Goal: Use online tool/utility: Utilize a website feature to perform a specific function

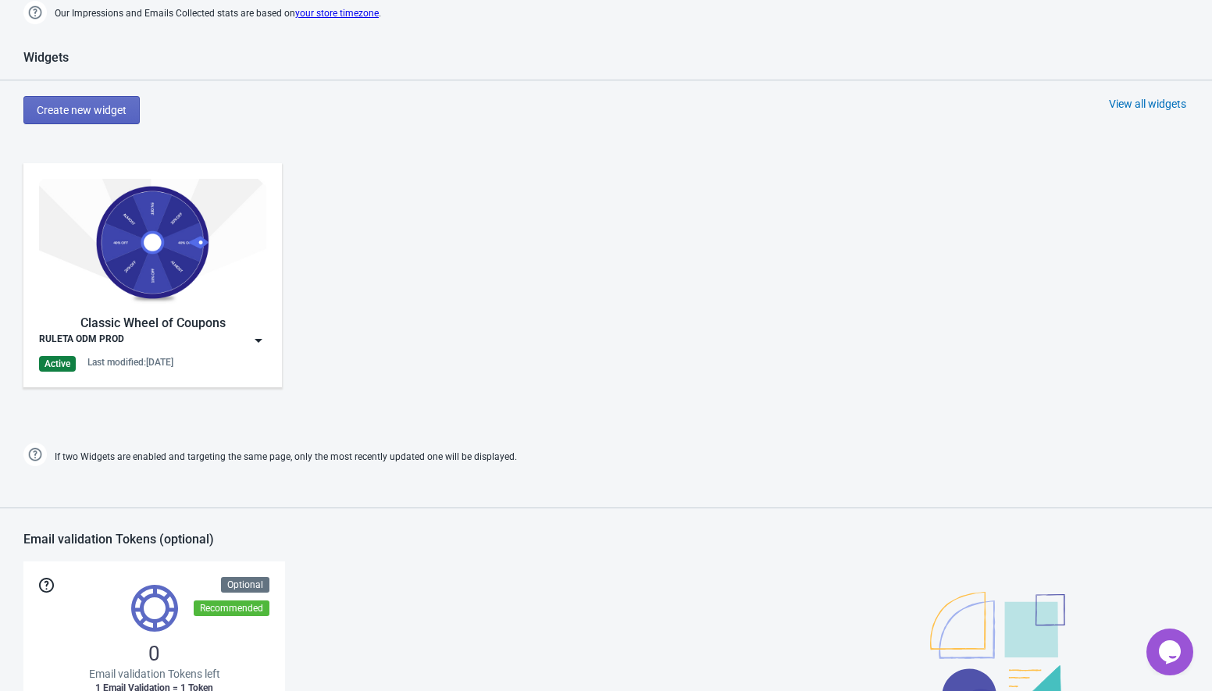
scroll to position [631, 0]
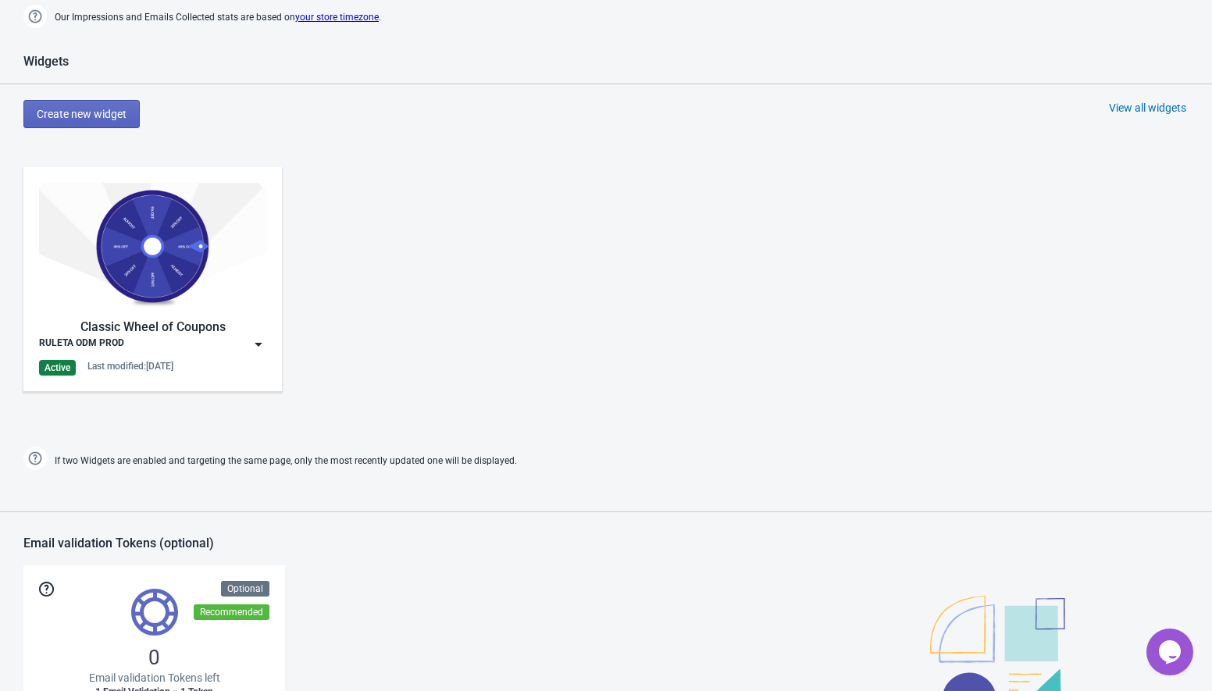
click at [259, 346] on img at bounding box center [259, 345] width 16 height 16
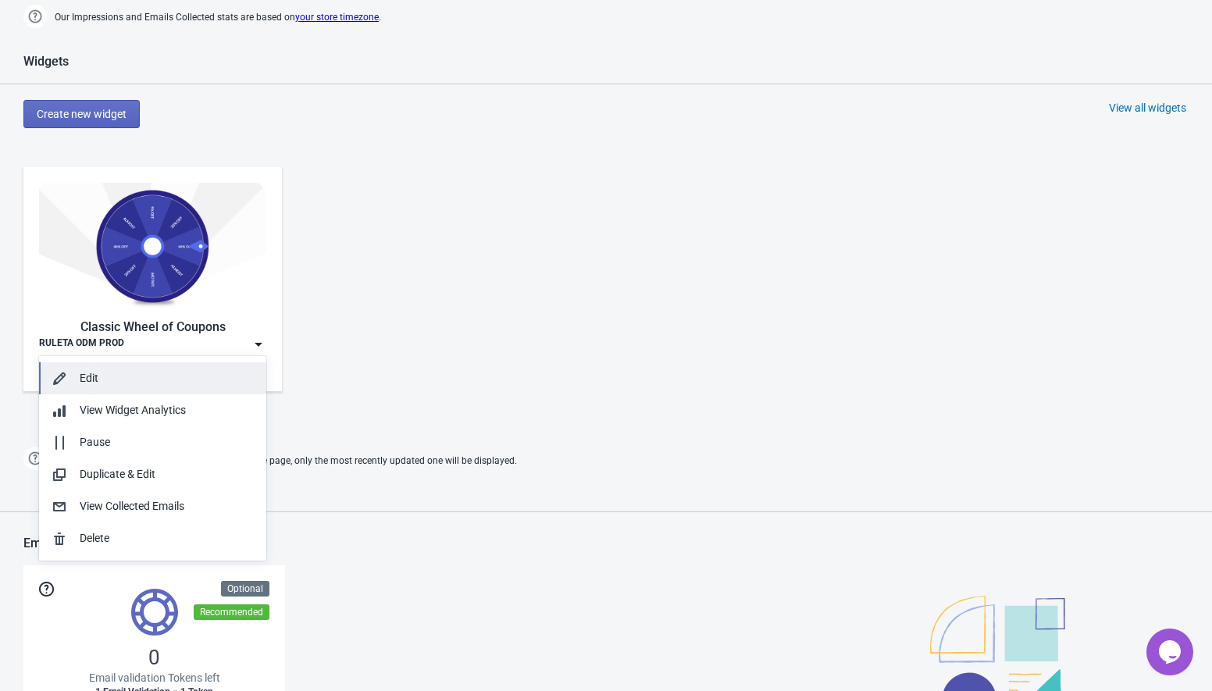
click at [109, 372] on div "Edit" at bounding box center [167, 378] width 174 height 16
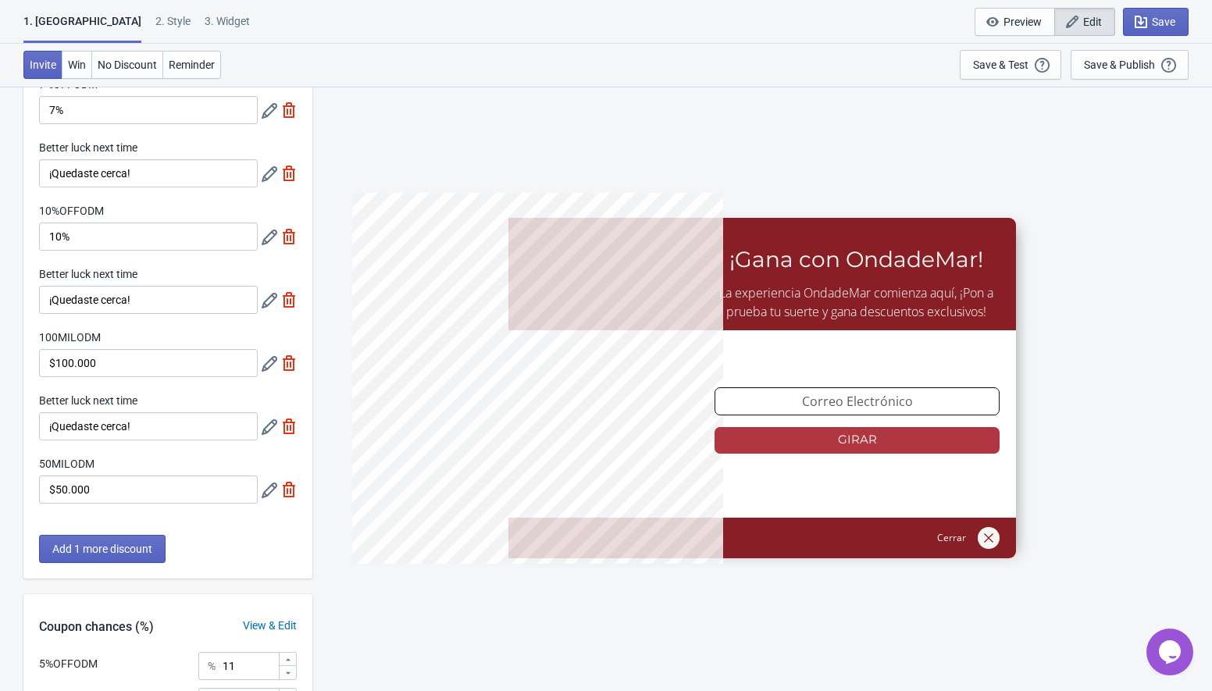
scroll to position [221, 0]
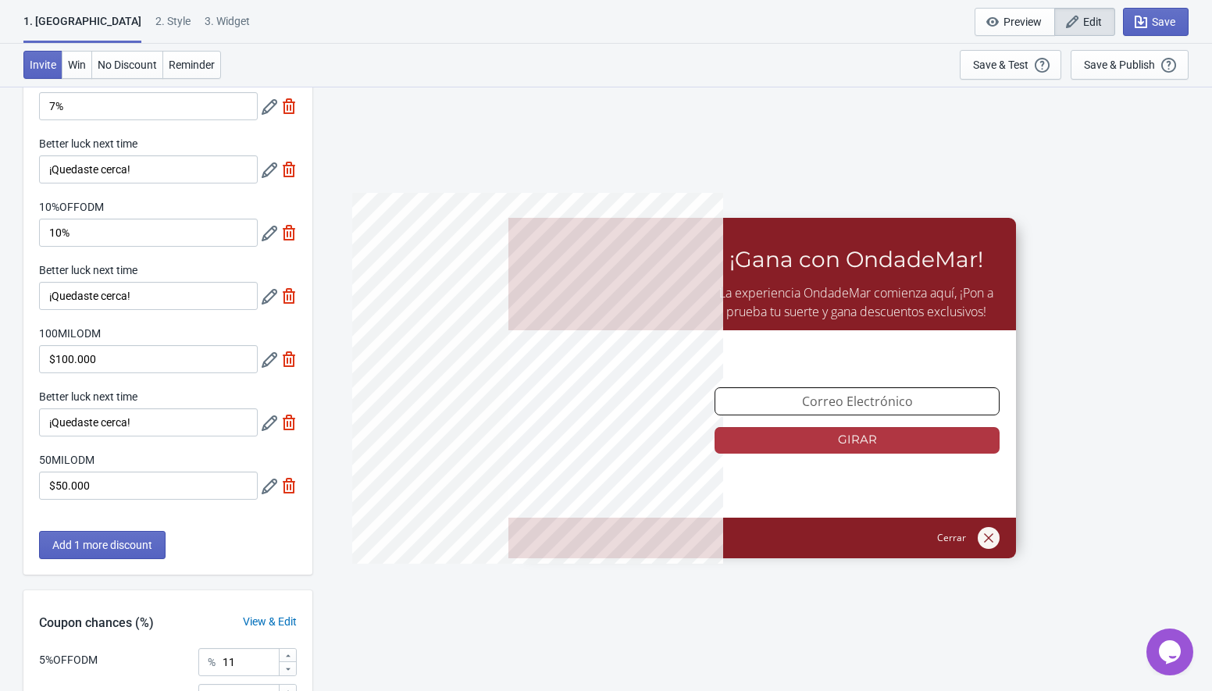
click at [266, 361] on icon at bounding box center [270, 360] width 16 height 16
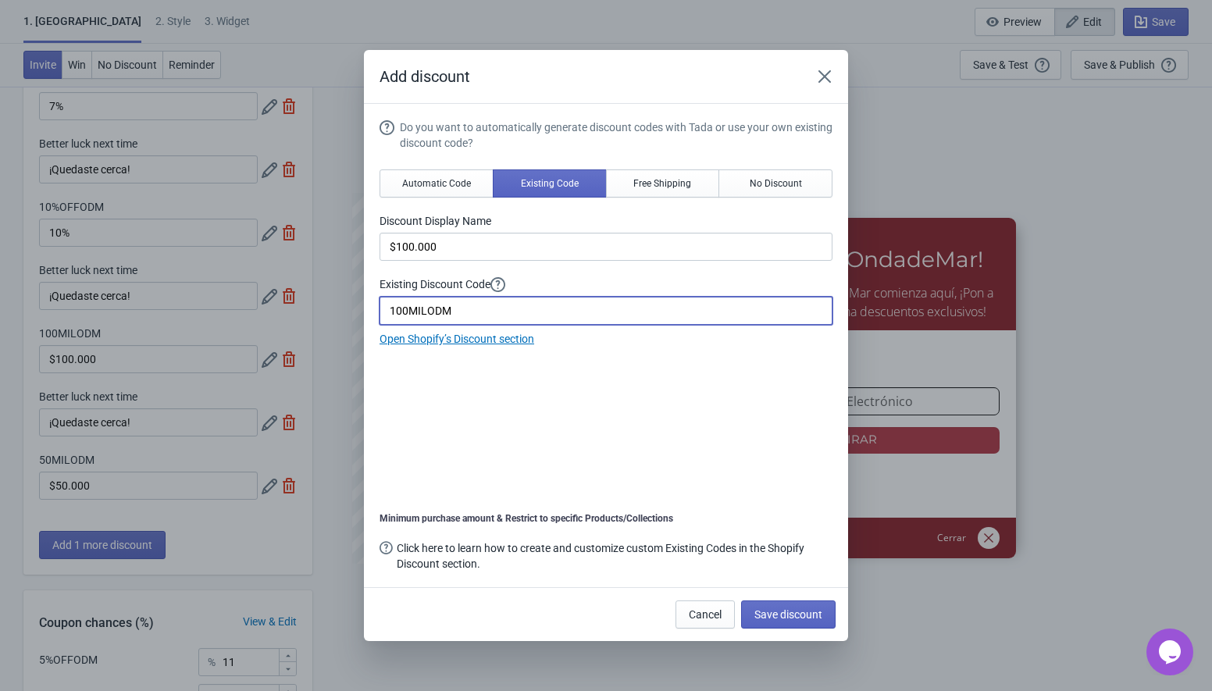
click at [403, 315] on input "100MILODM" at bounding box center [606, 311] width 453 height 28
type input "30MILODM"
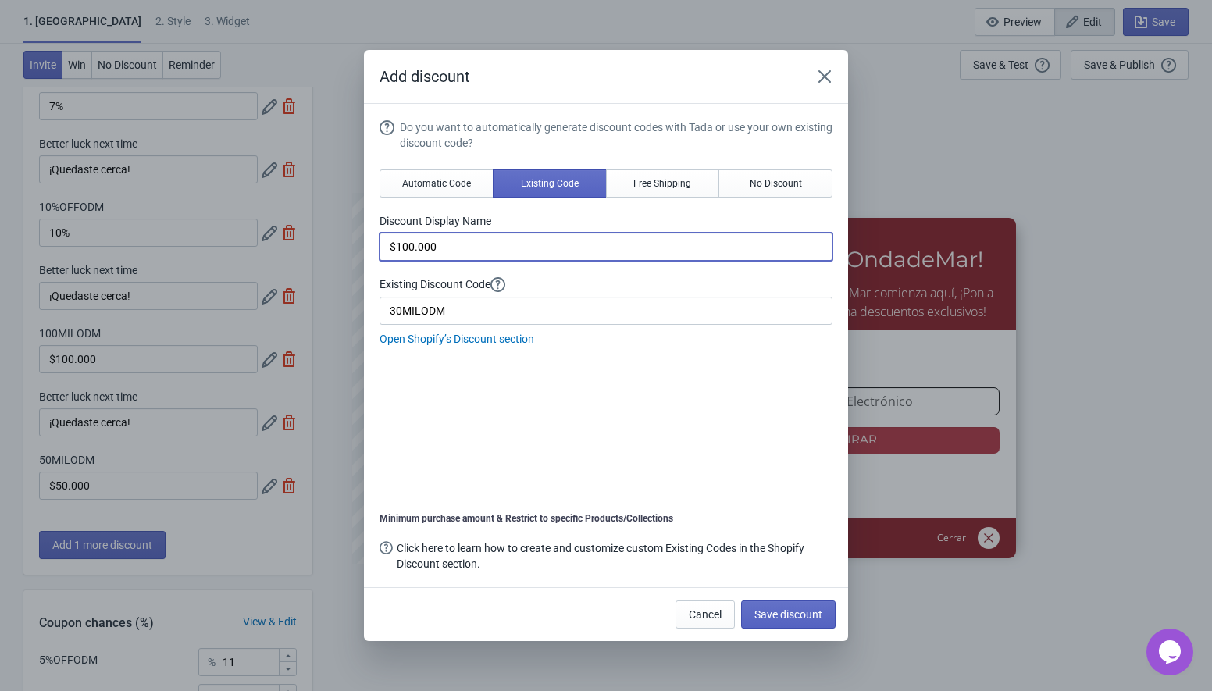
click at [408, 251] on input "$100.000" at bounding box center [606, 247] width 453 height 28
type input "$30.000"
click at [788, 613] on span "Save discount" at bounding box center [788, 614] width 68 height 12
type input "$30.000"
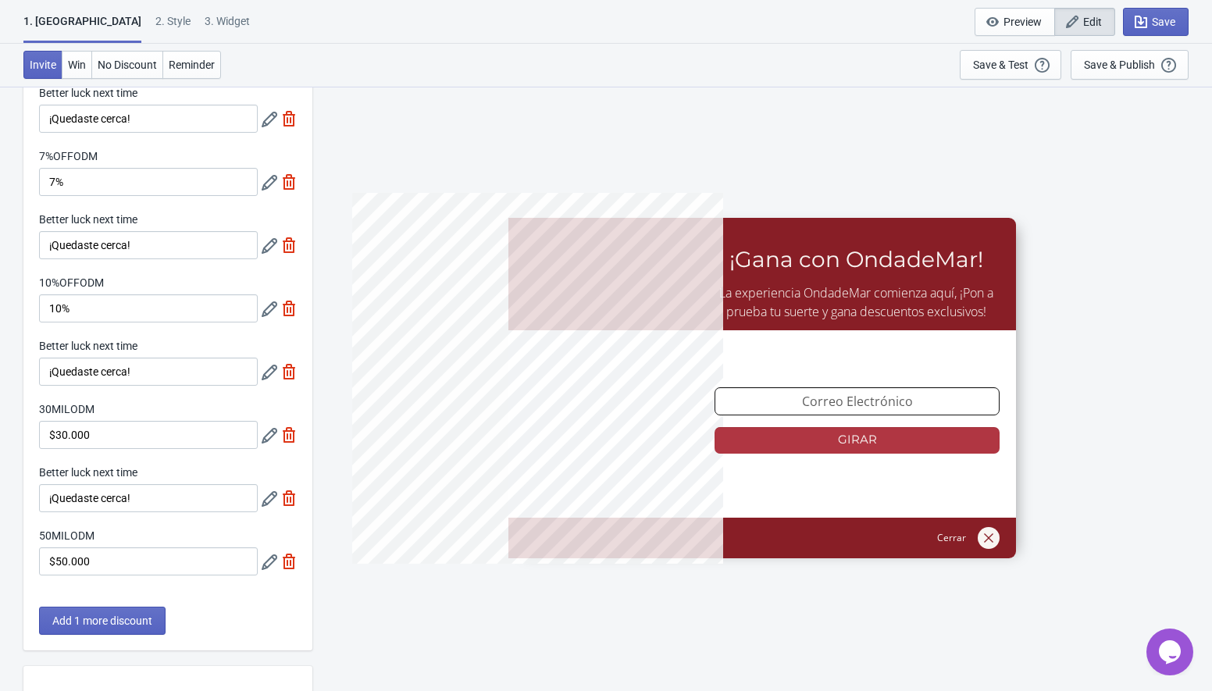
scroll to position [122, 0]
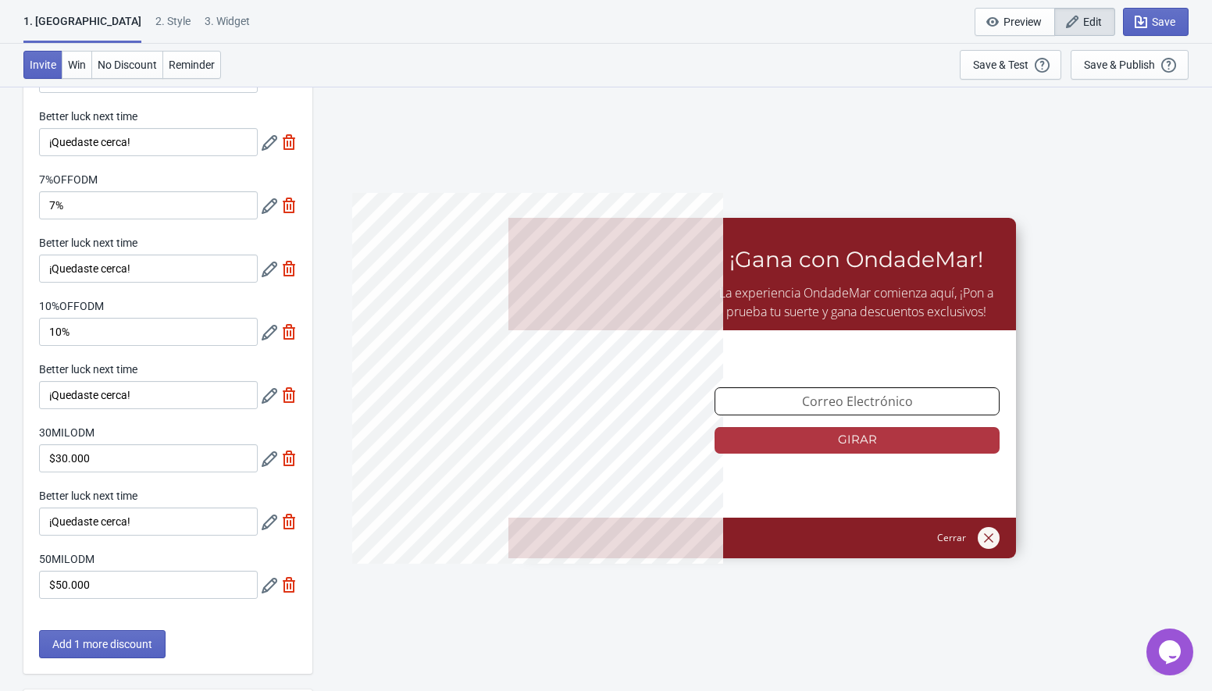
click at [268, 203] on icon at bounding box center [270, 206] width 16 height 16
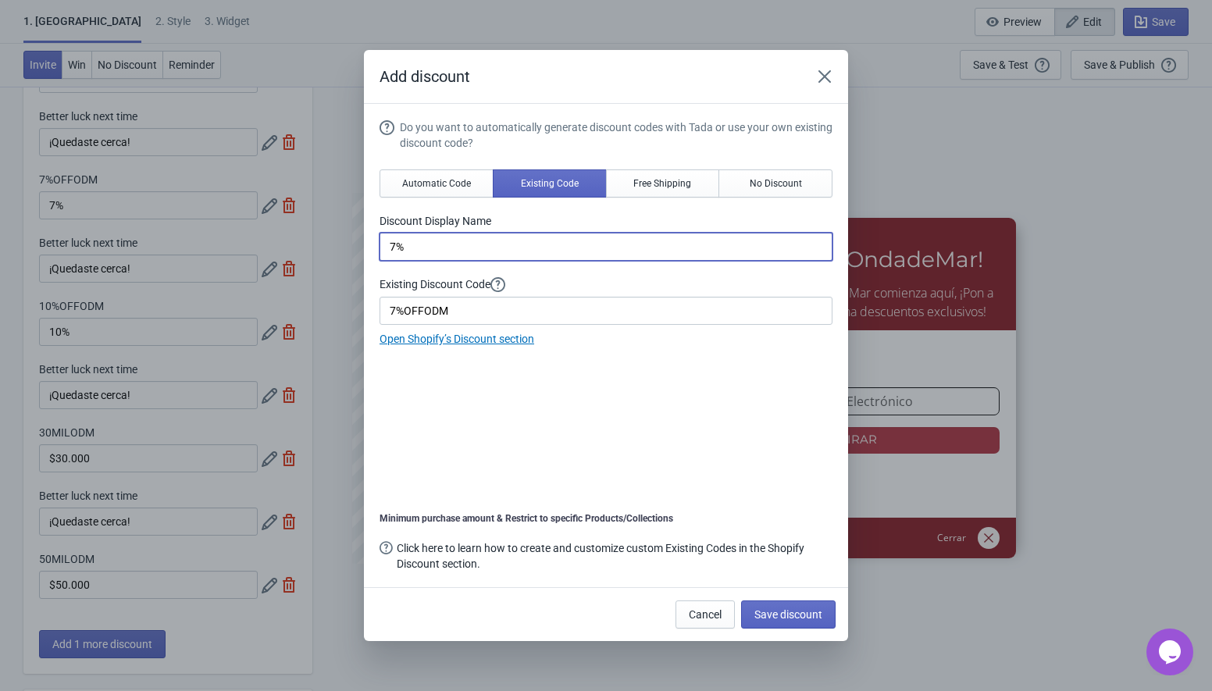
click at [394, 251] on input "7%" at bounding box center [606, 247] width 453 height 28
type input "15%"
click at [397, 315] on input "7%OFFODM" at bounding box center [606, 311] width 453 height 28
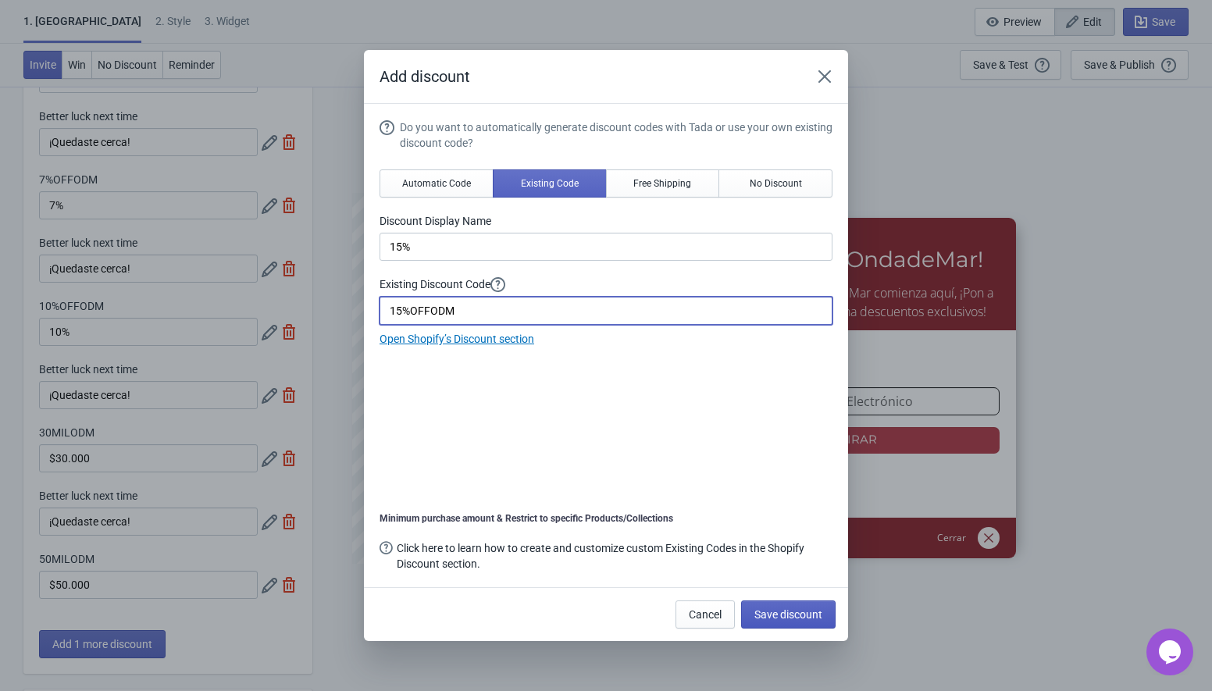
type input "15%OFFODM"
click at [782, 611] on span "Save discount" at bounding box center [788, 614] width 68 height 12
type input "15%"
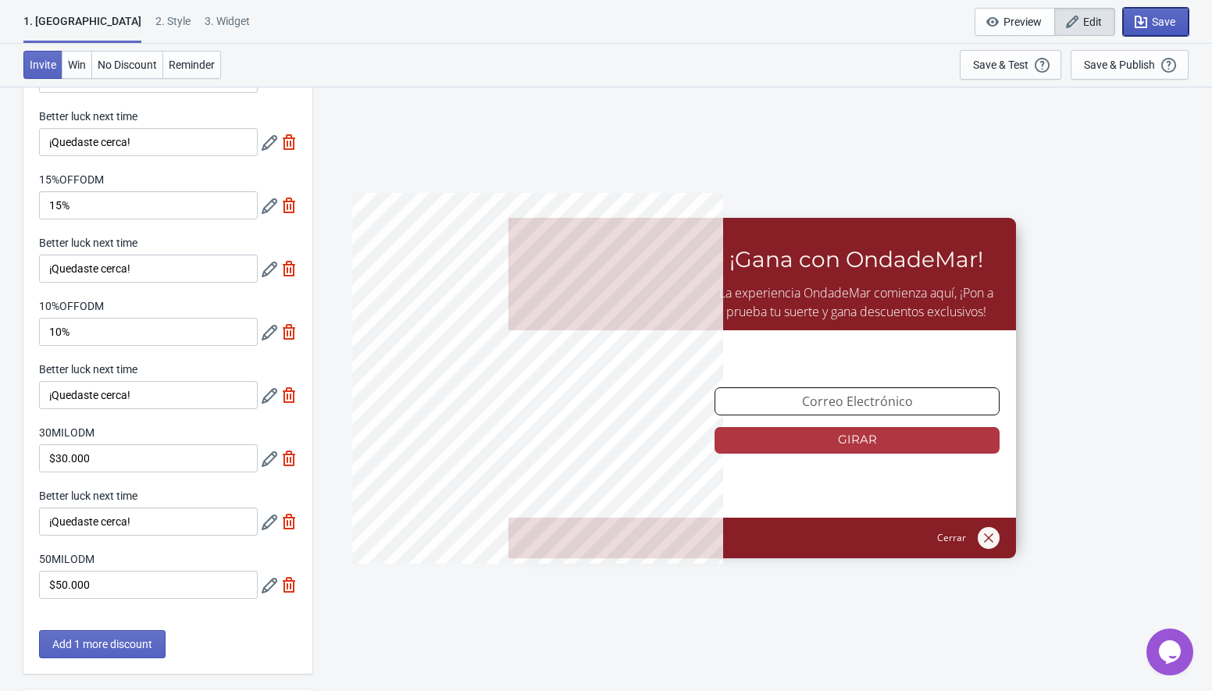
click at [1160, 13] on button "Save" at bounding box center [1156, 22] width 66 height 28
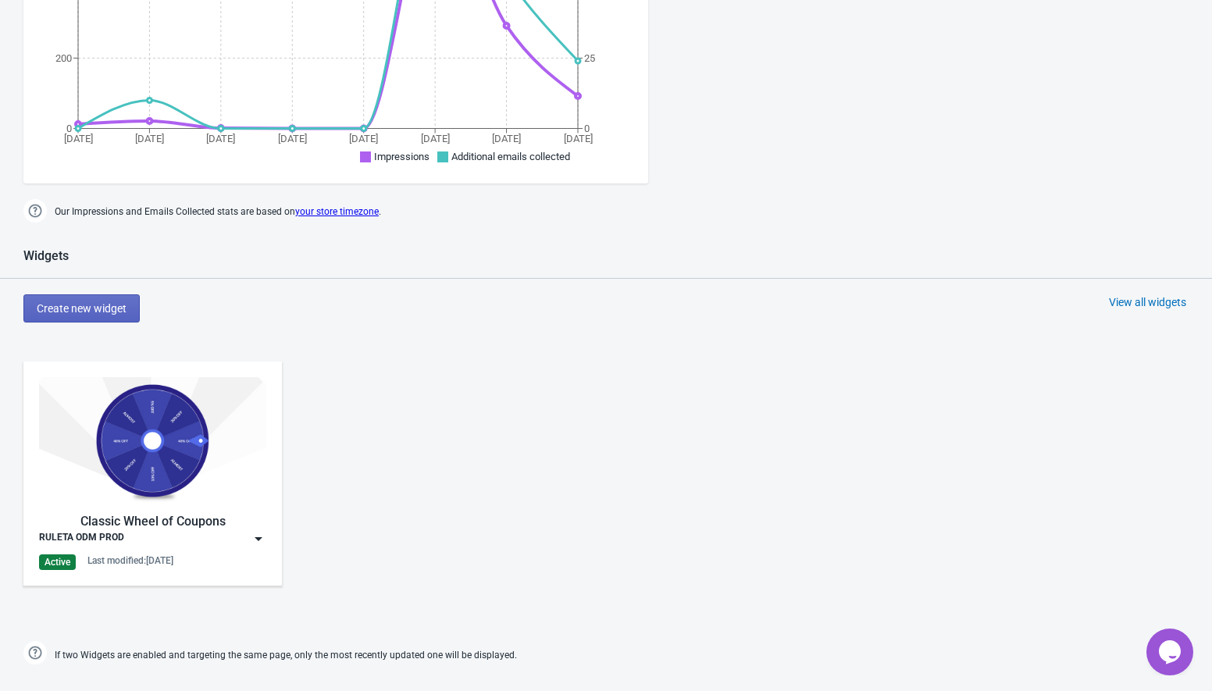
scroll to position [437, 0]
click at [262, 536] on img at bounding box center [259, 538] width 16 height 16
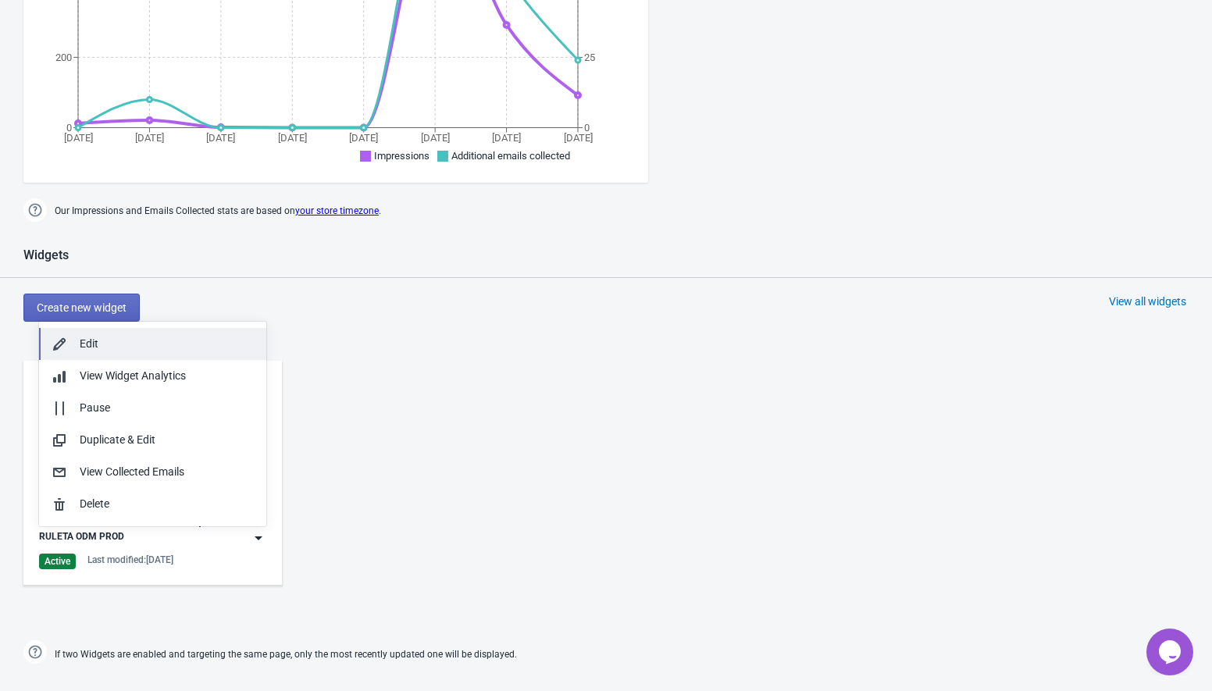
click at [205, 348] on div "Edit" at bounding box center [167, 344] width 174 height 16
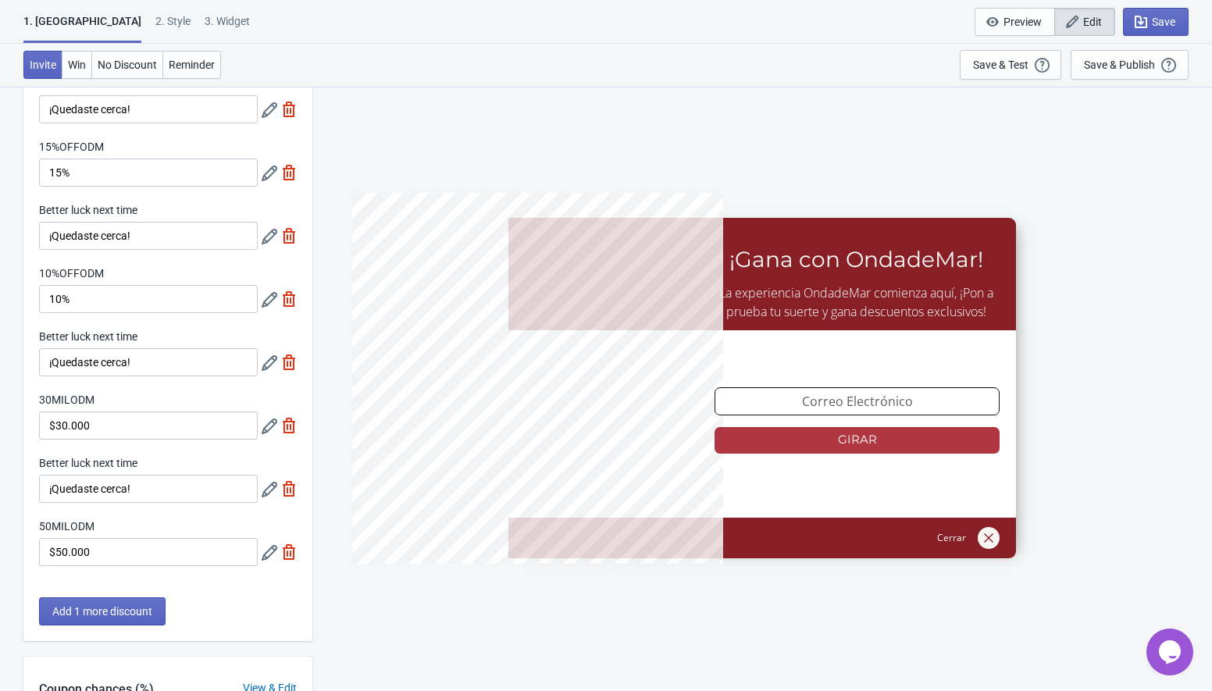
scroll to position [158, 0]
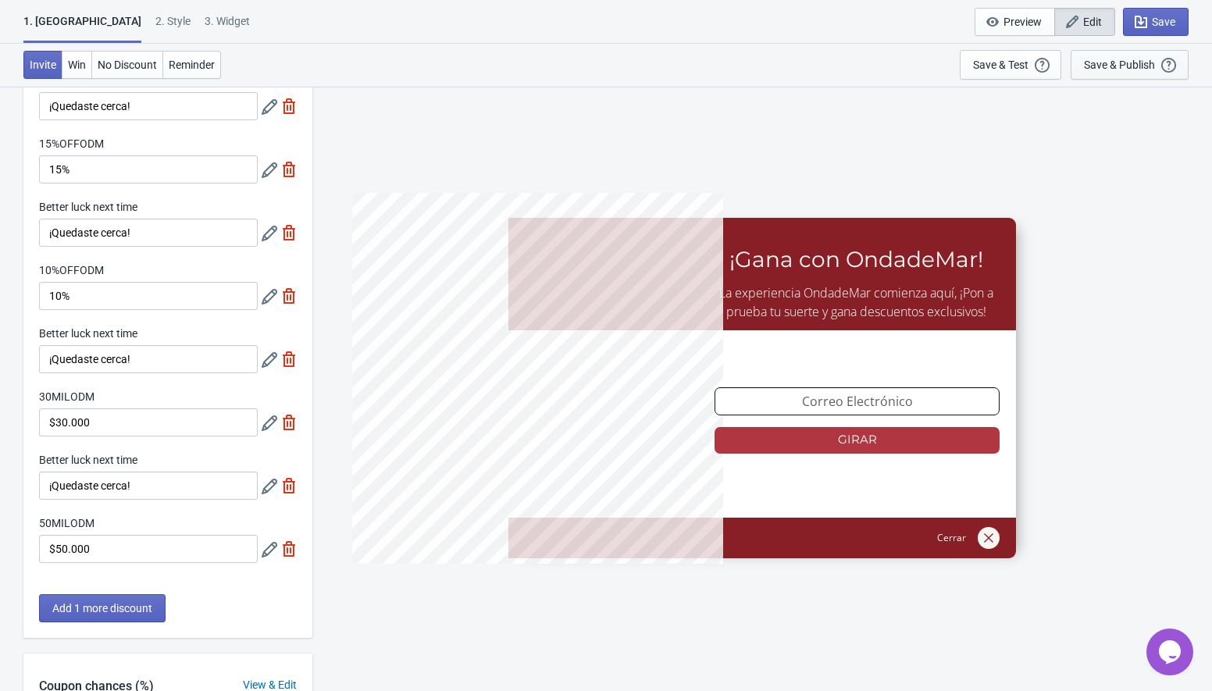
click at [1114, 64] on div "Save & Publish" at bounding box center [1119, 65] width 71 height 12
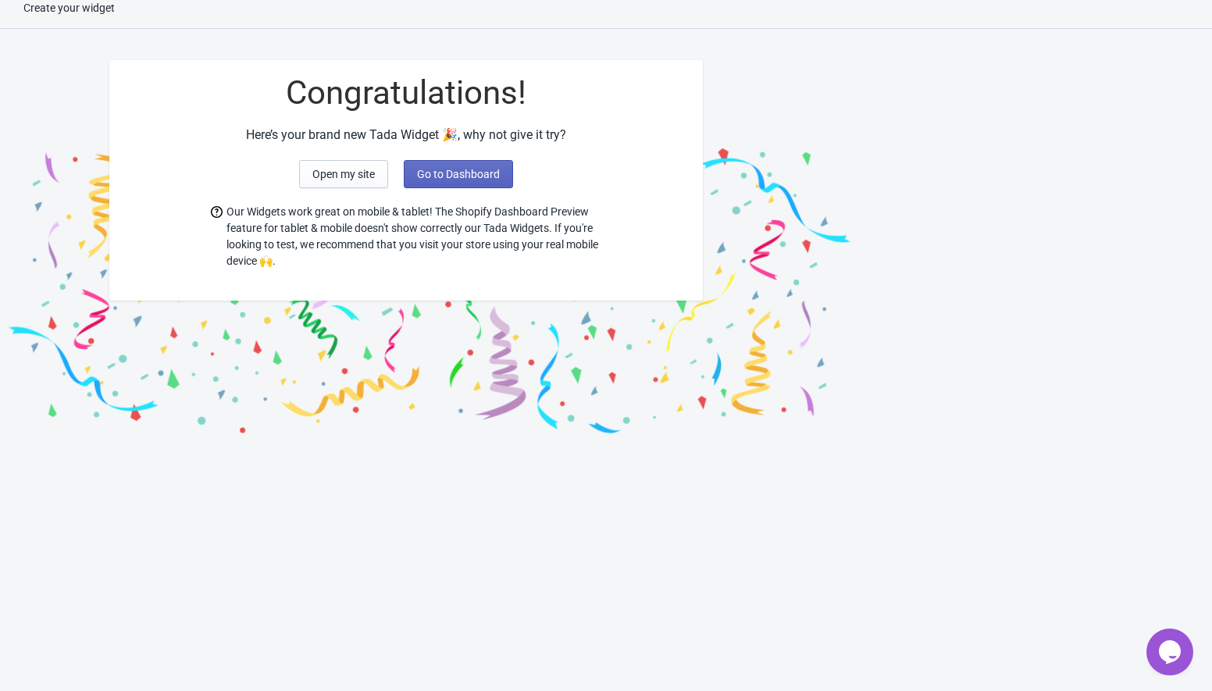
scroll to position [16, 0]
click at [362, 173] on span "Open my site" at bounding box center [343, 174] width 62 height 12
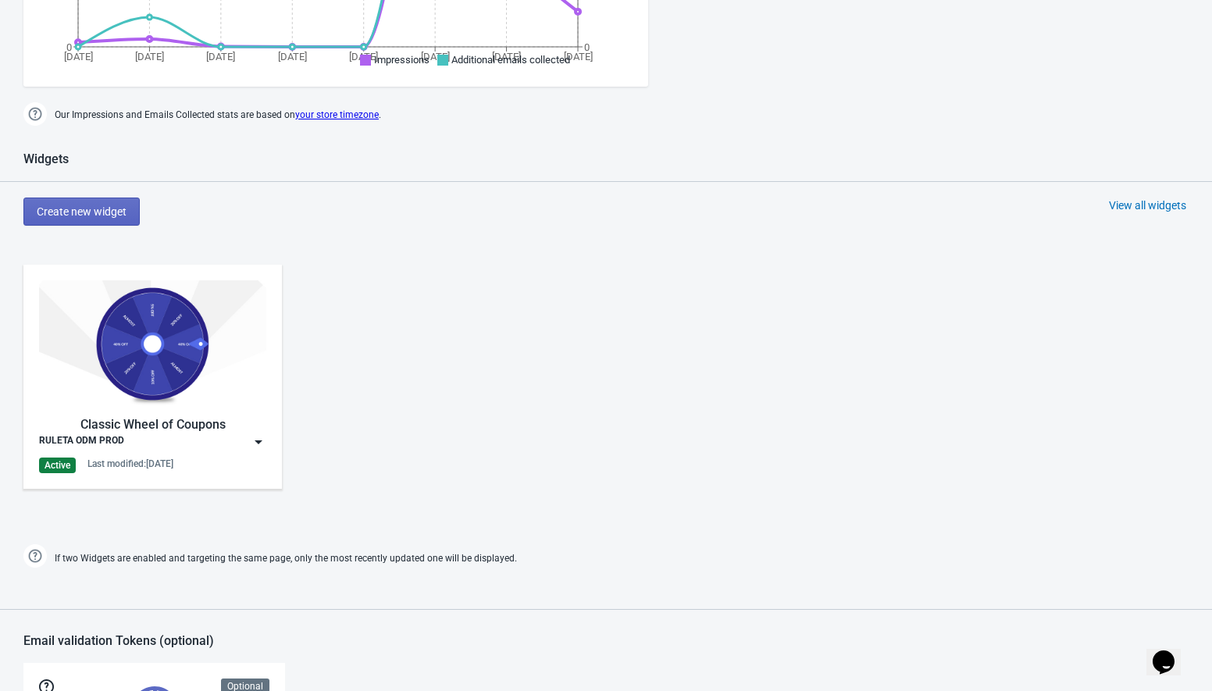
scroll to position [531, 0]
